Goal: Go to known website: Access a specific website the user already knows

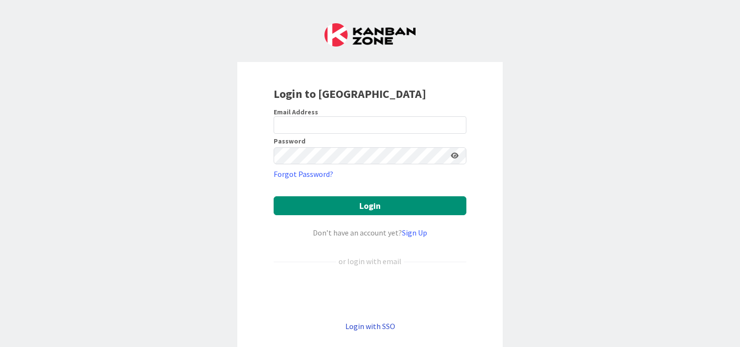
click at [361, 325] on link "Login with SSO" at bounding box center [371, 326] width 50 height 10
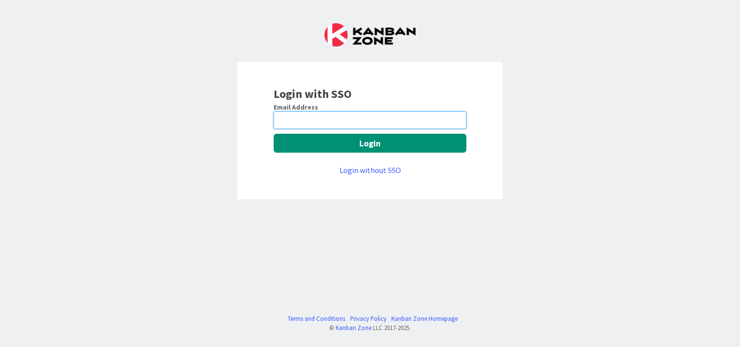
click at [372, 120] on input "email" at bounding box center [370, 119] width 193 height 17
type input "bluk@huisman-nl.com"
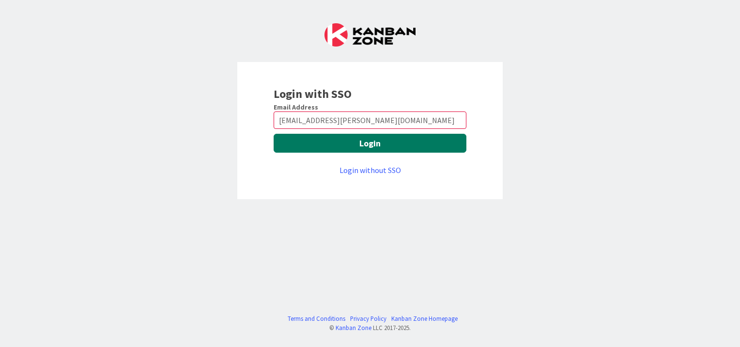
click at [368, 145] on button "Login" at bounding box center [370, 143] width 193 height 19
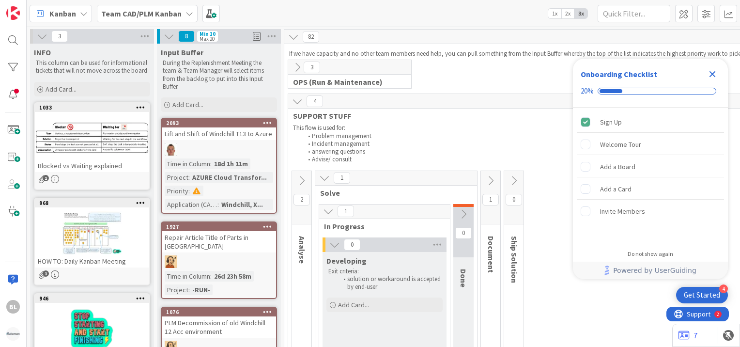
click at [503, 132] on li "Problem management" at bounding box center [754, 136] width 902 height 8
click at [484, 121] on div "4 SUPPORT STUFF This flow is used for: Problem management Incident management a…" at bounding box center [748, 129] width 921 height 71
click at [501, 68] on div "3 OPS (Run & Maintenance) This flow is used for: Create Project Data Import Req…" at bounding box center [748, 77] width 925 height 34
